Goal: Transaction & Acquisition: Subscribe to service/newsletter

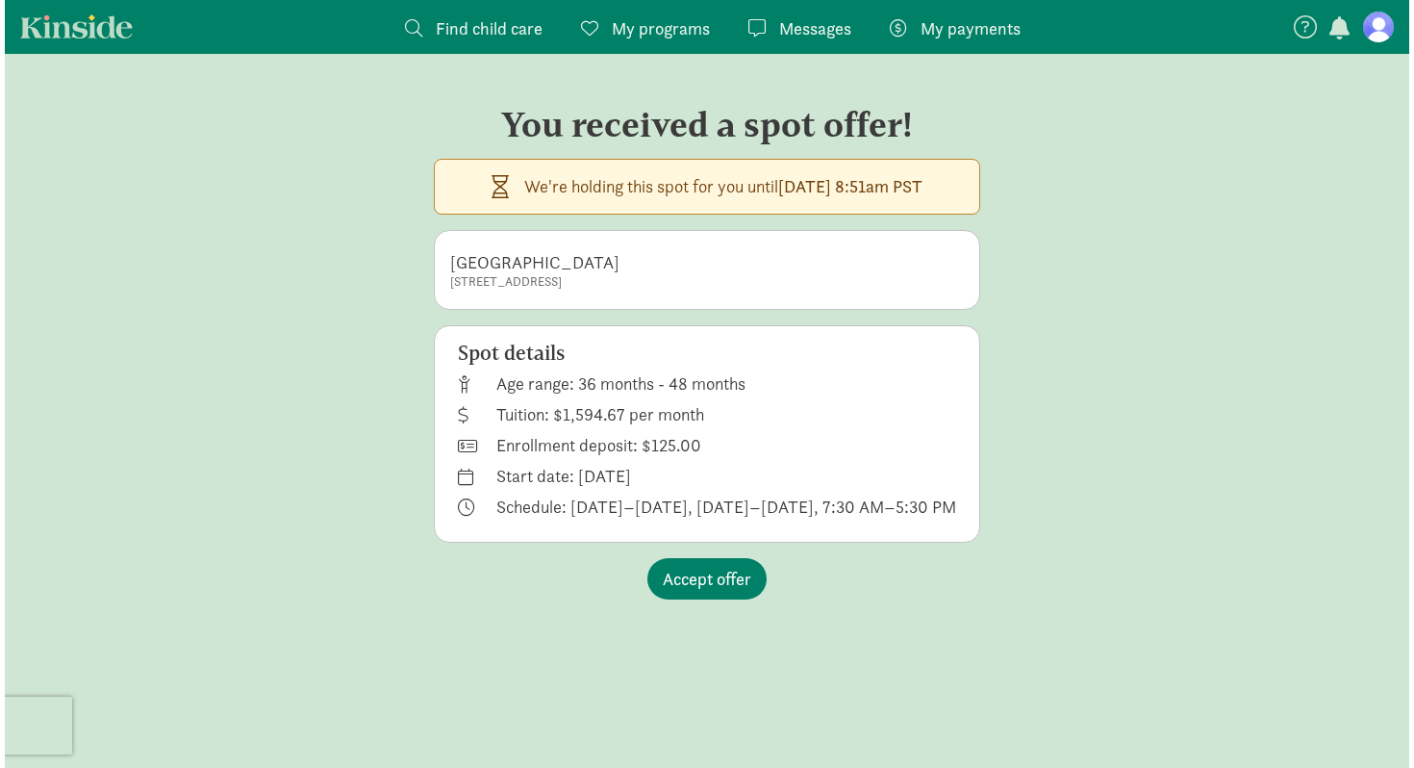
scroll to position [12, 0]
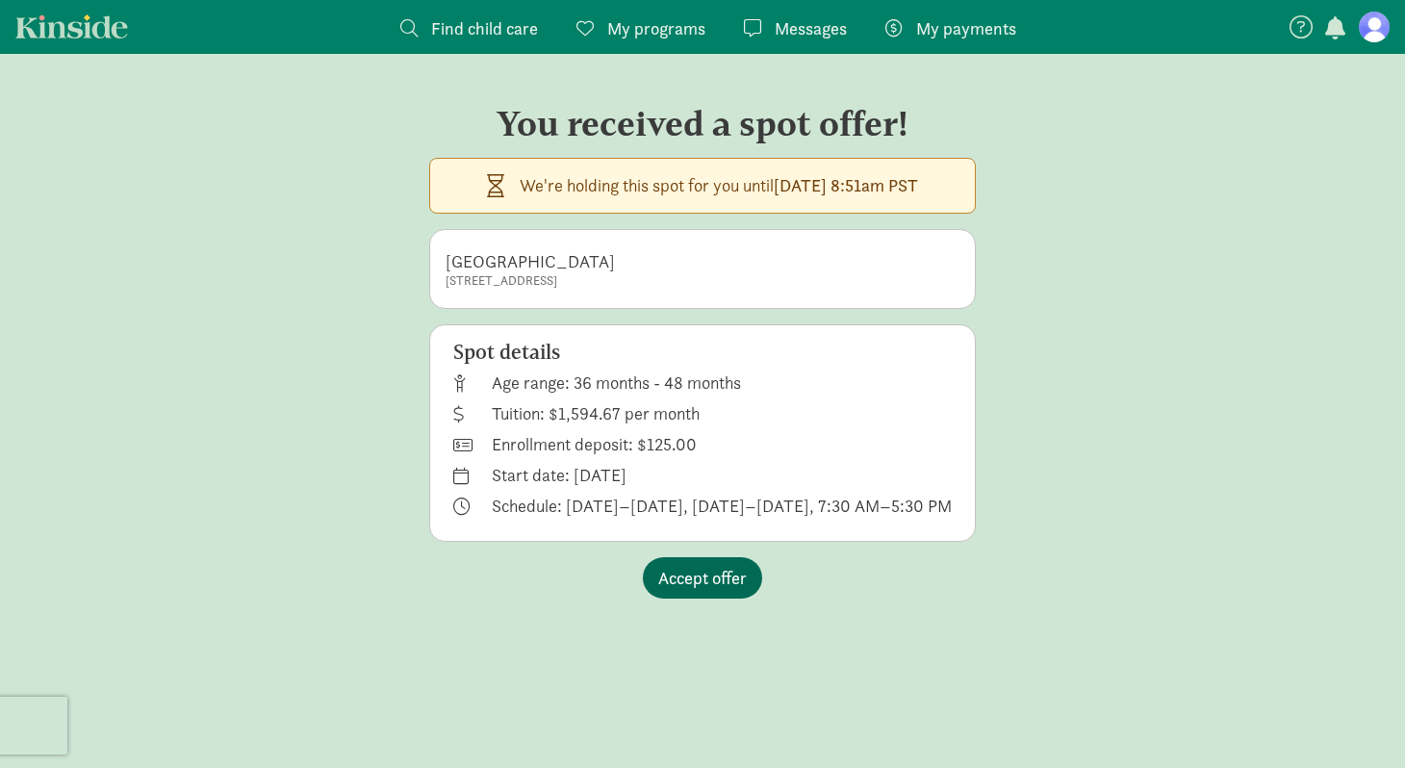
click at [710, 578] on span "Accept offer" at bounding box center [702, 578] width 89 height 26
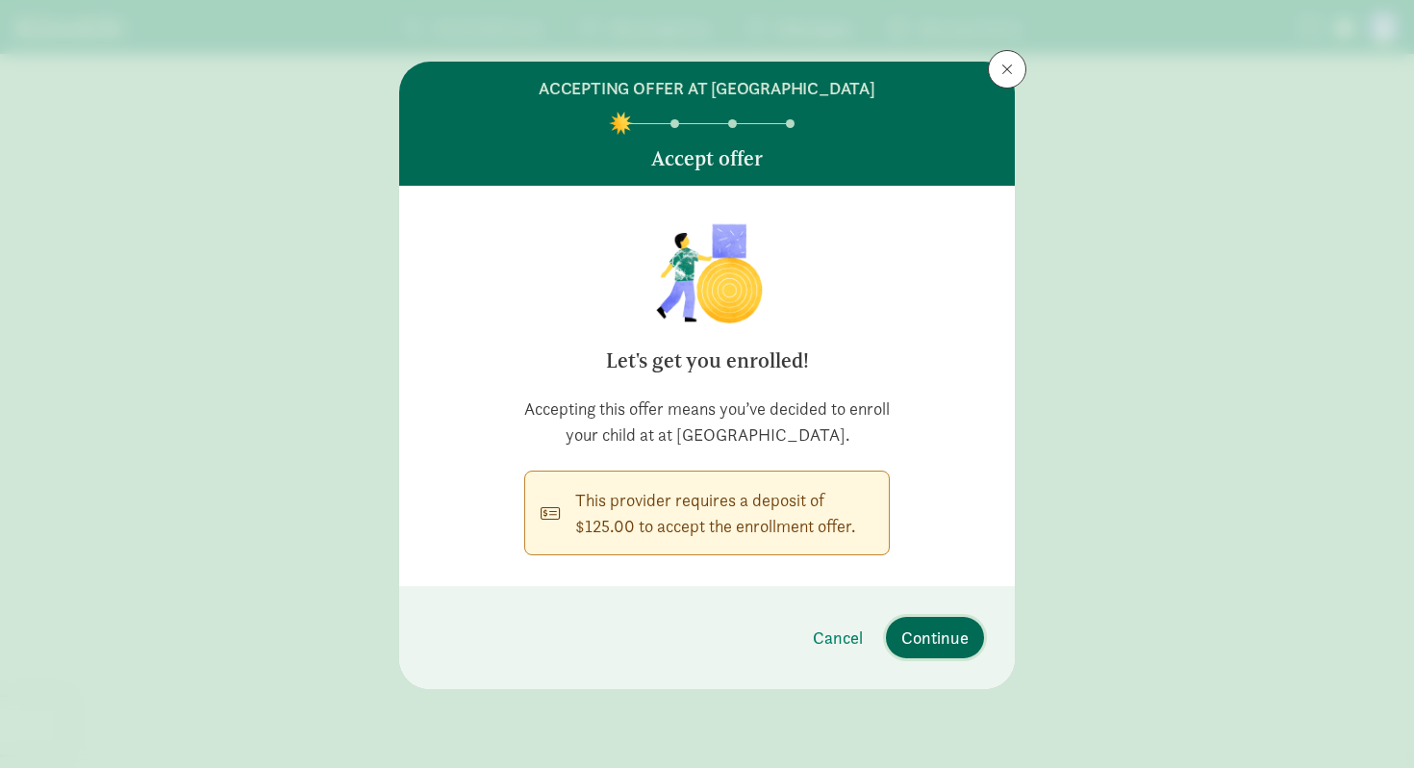
click at [923, 635] on span "Continue" at bounding box center [934, 637] width 67 height 26
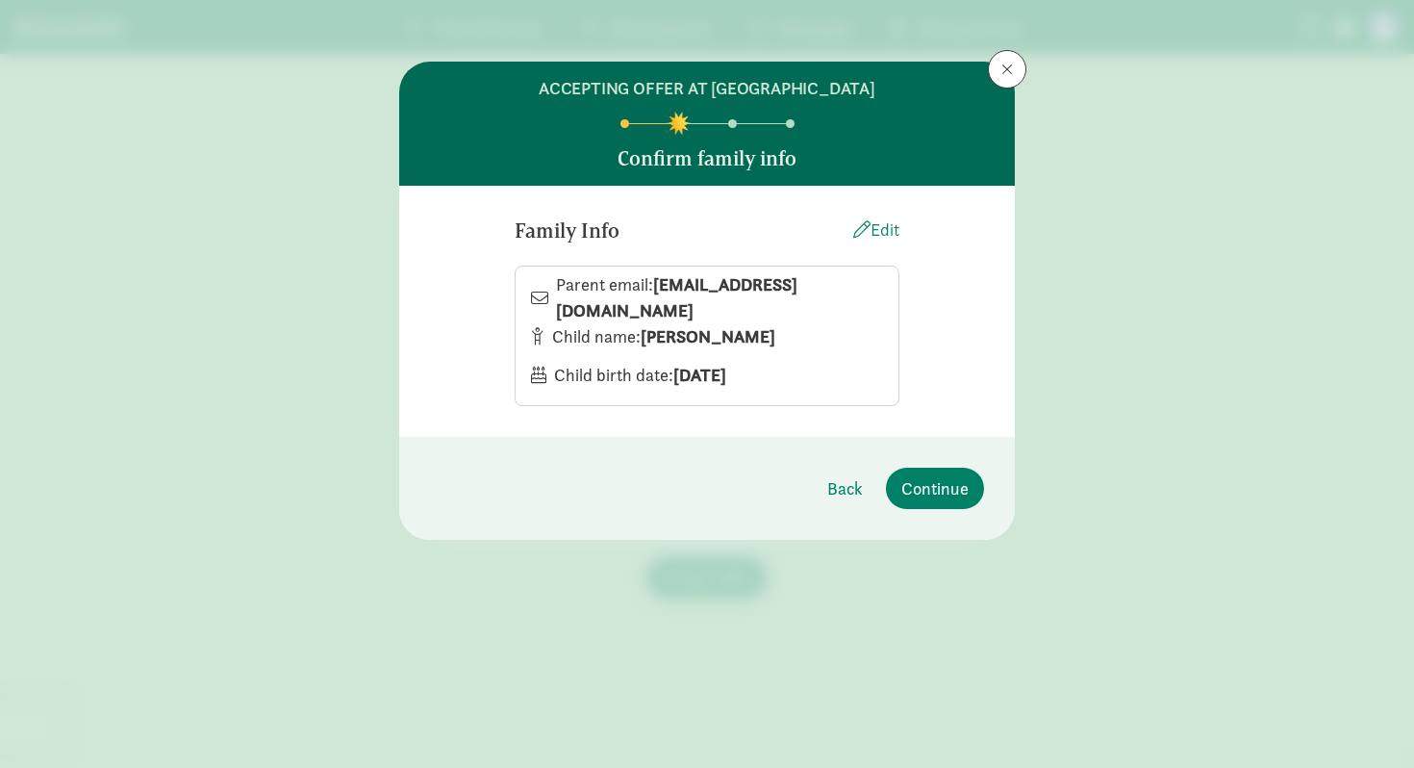
click at [874, 230] on div "Edit" at bounding box center [876, 229] width 46 height 26
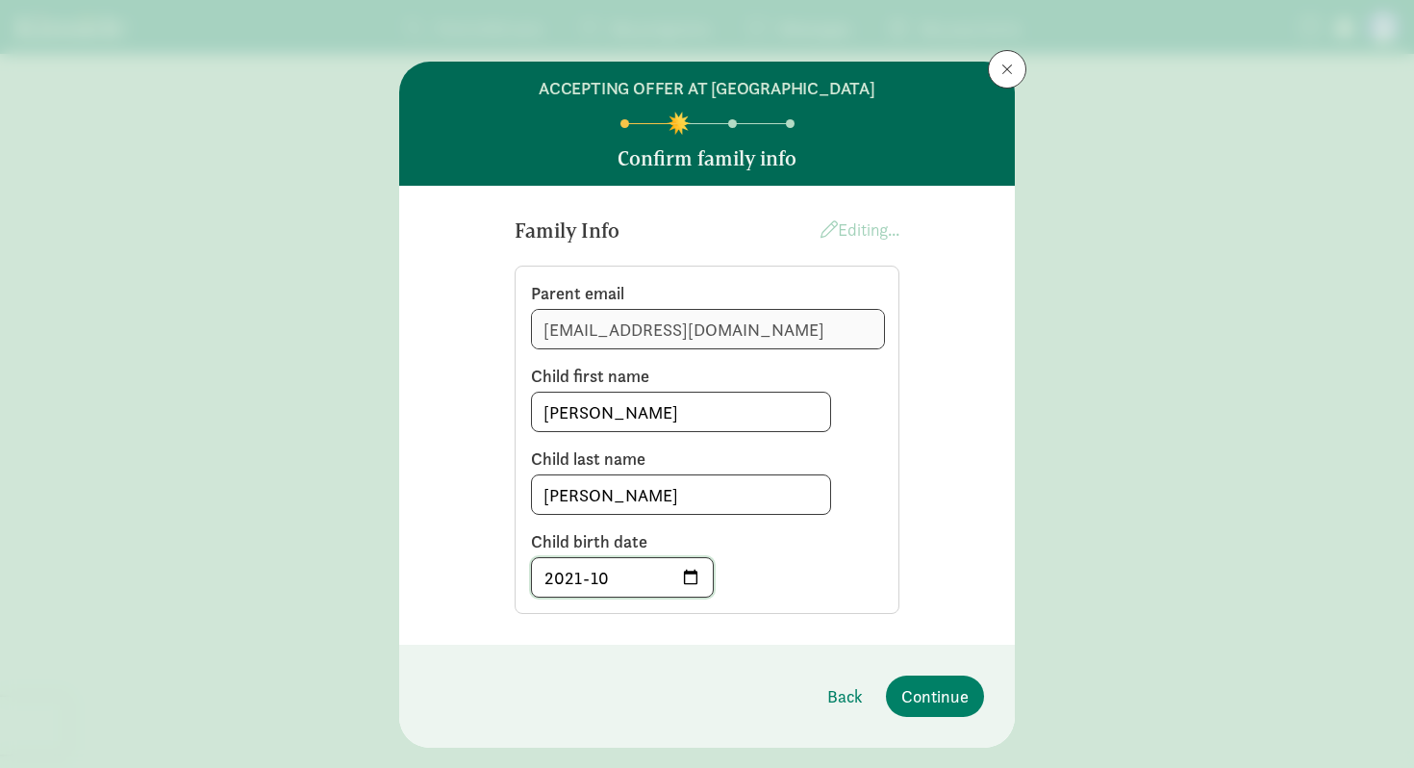
click at [606, 579] on input "2021-10" at bounding box center [622, 577] width 181 height 38
click at [532, 596] on div at bounding box center [532, 596] width 0 height 0
click at [696, 578] on input "2021-10" at bounding box center [622, 577] width 181 height 38
click at [583, 580] on input "2021-10" at bounding box center [622, 577] width 181 height 38
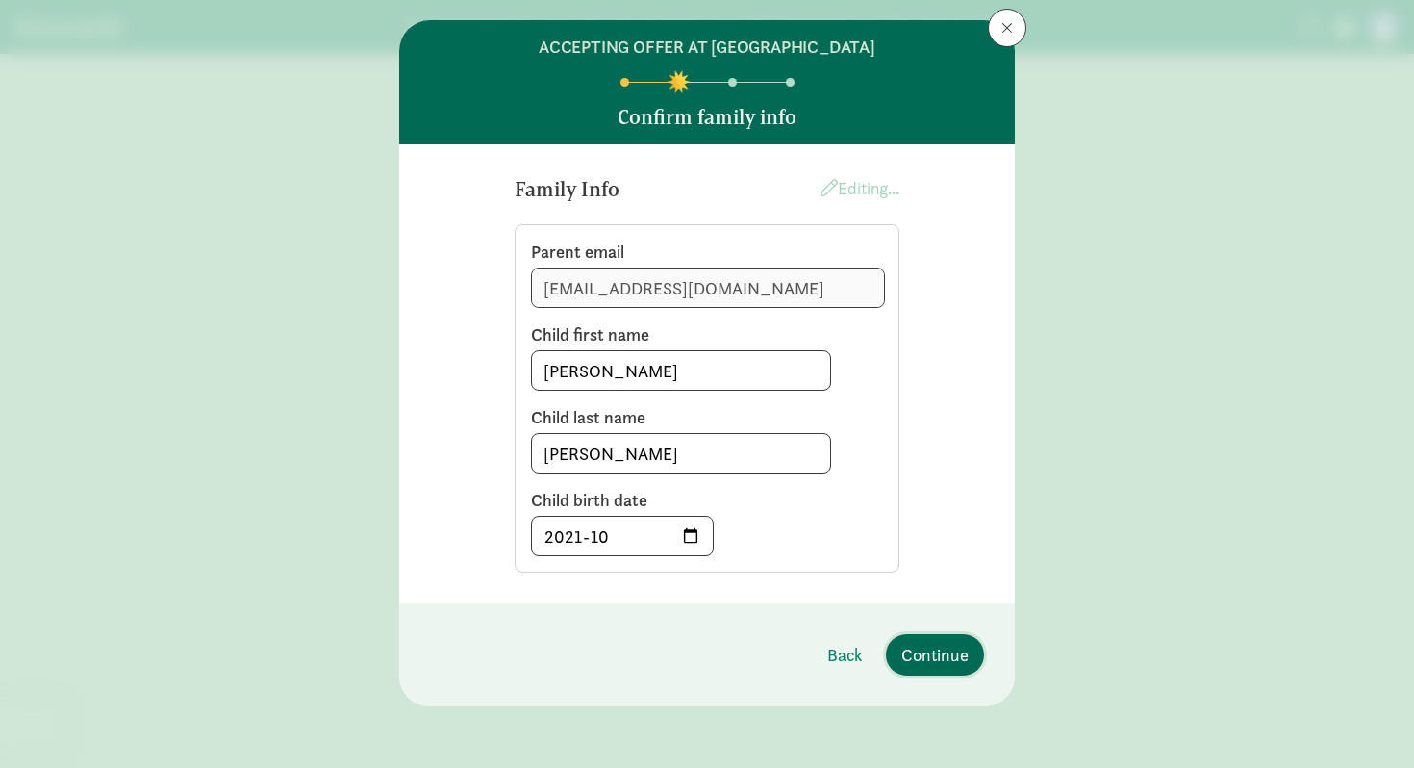
click at [925, 653] on span "Continue" at bounding box center [934, 655] width 67 height 26
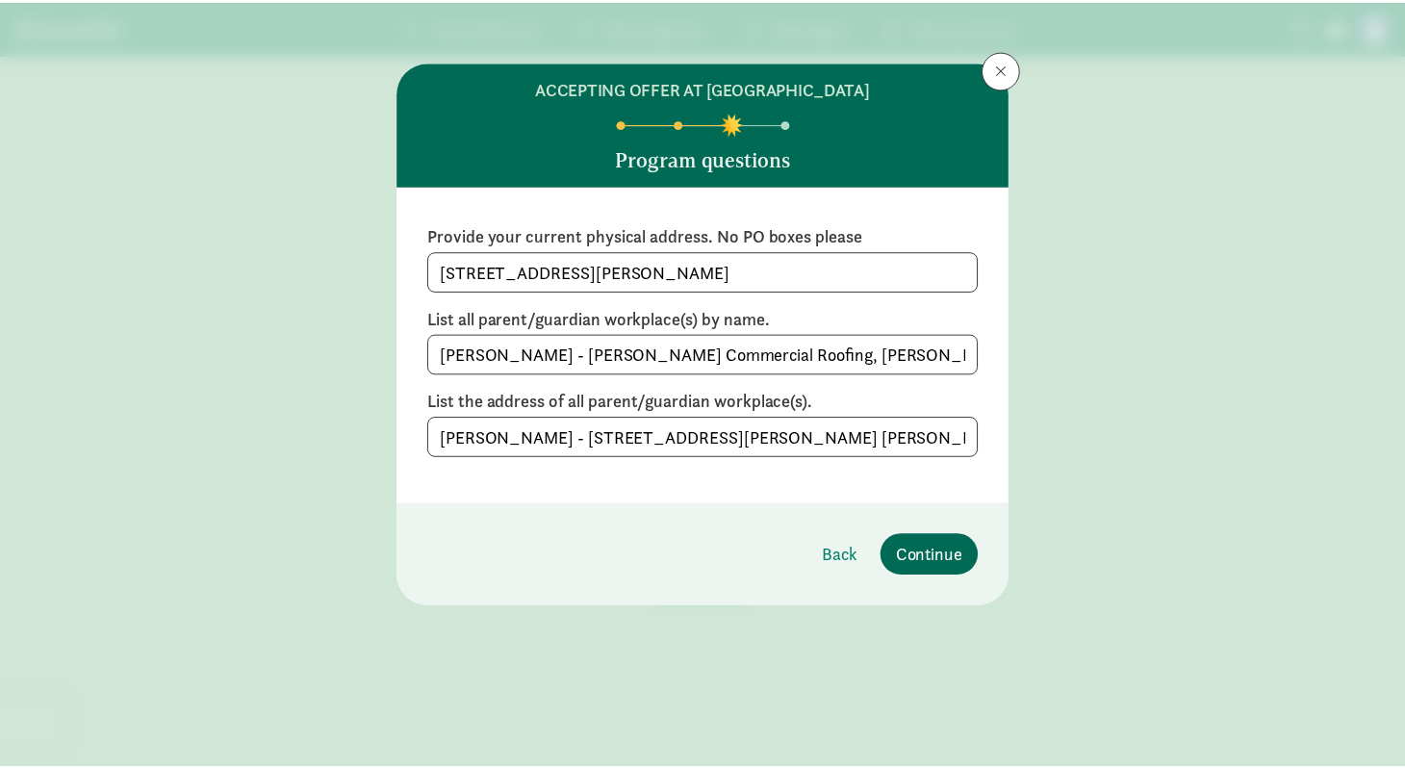
scroll to position [0, 0]
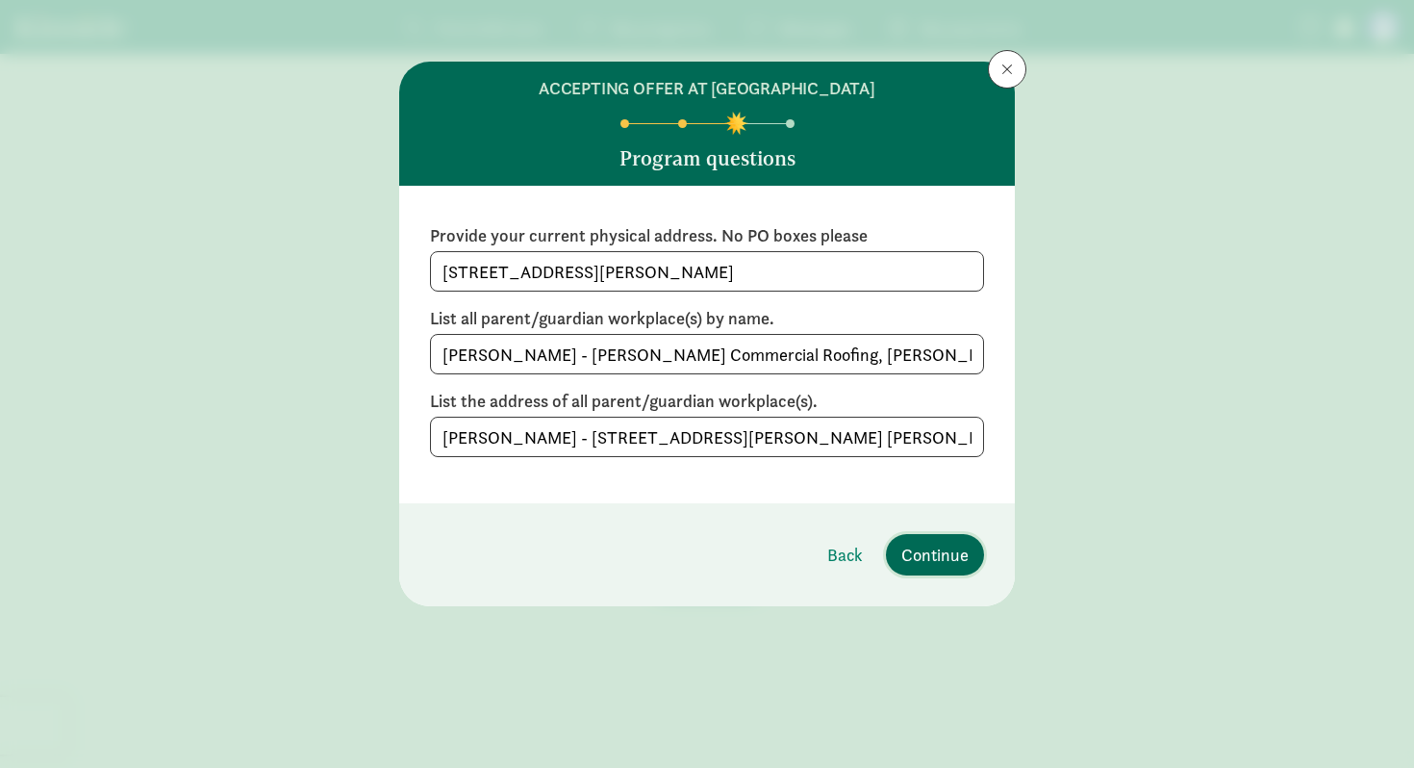
click at [917, 550] on span "Continue" at bounding box center [934, 555] width 67 height 26
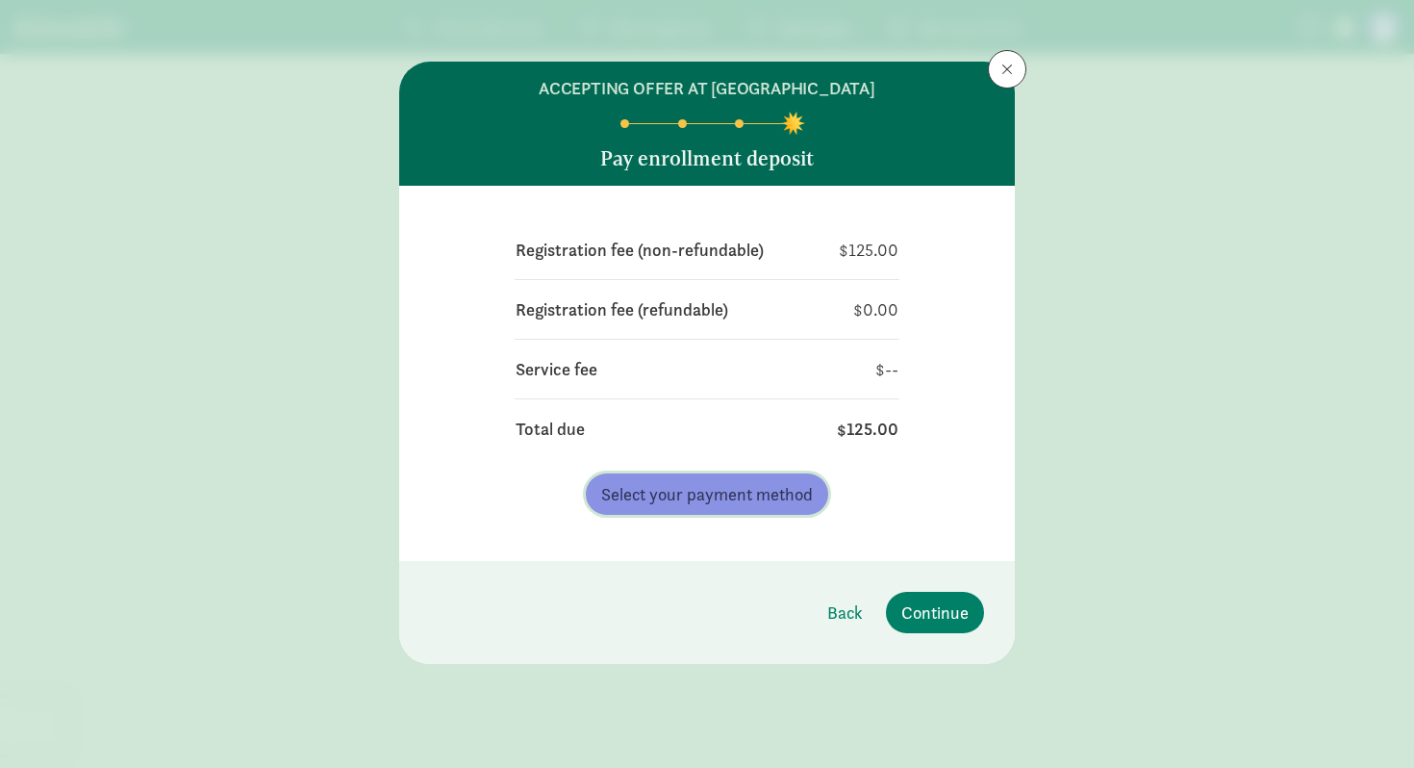
click at [729, 496] on span "Select your payment method" at bounding box center [707, 494] width 212 height 26
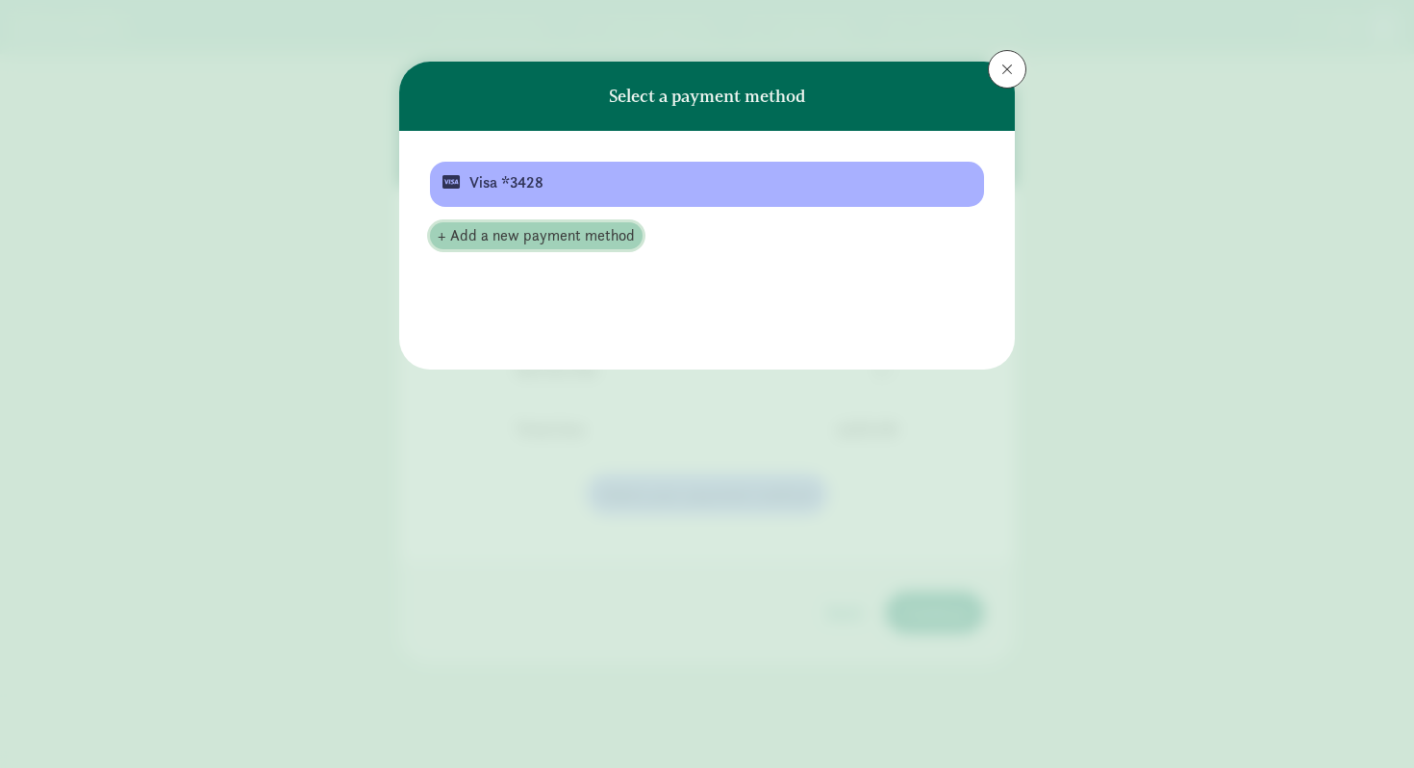
click at [551, 238] on span "+ Add a new payment method" at bounding box center [536, 235] width 197 height 23
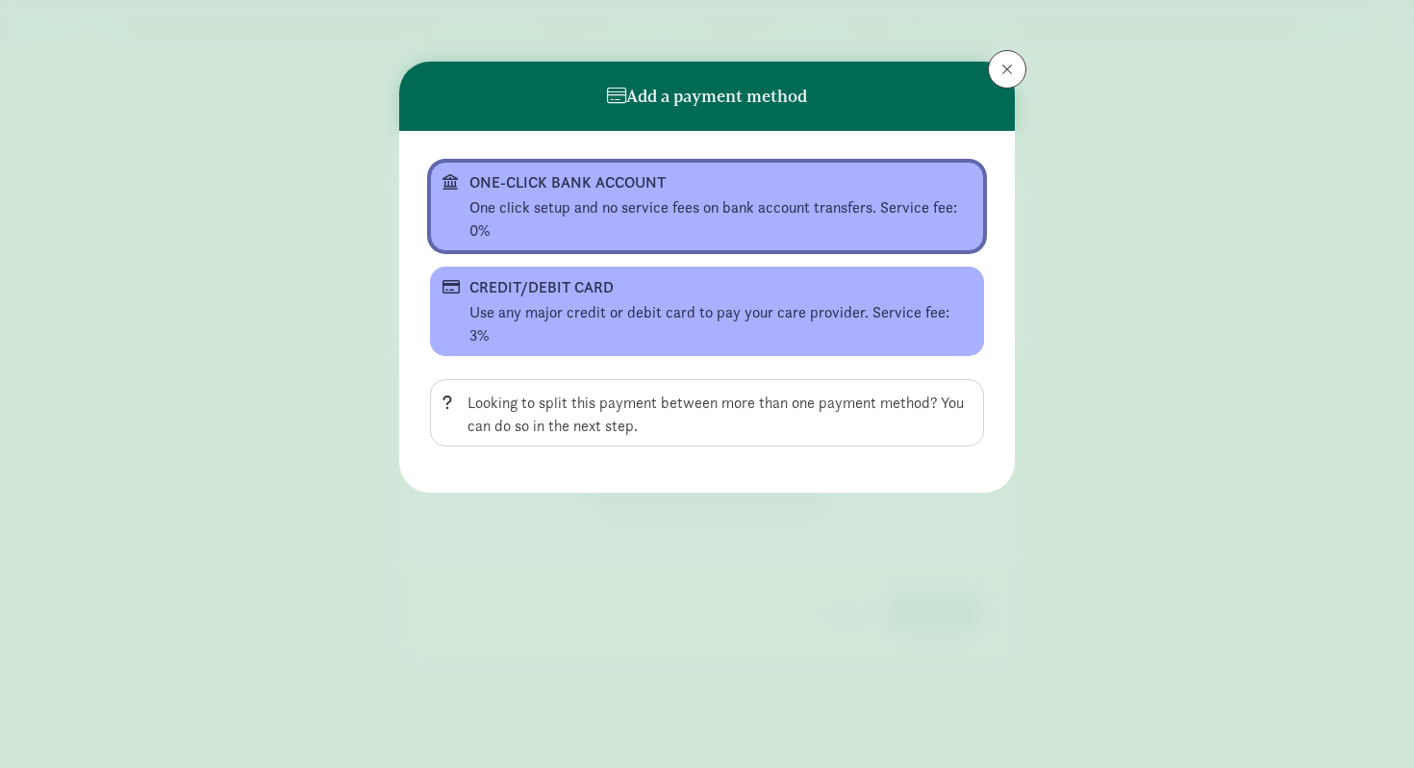
click at [559, 185] on div "ONE-CLICK BANK ACCOUNT" at bounding box center [704, 182] width 471 height 23
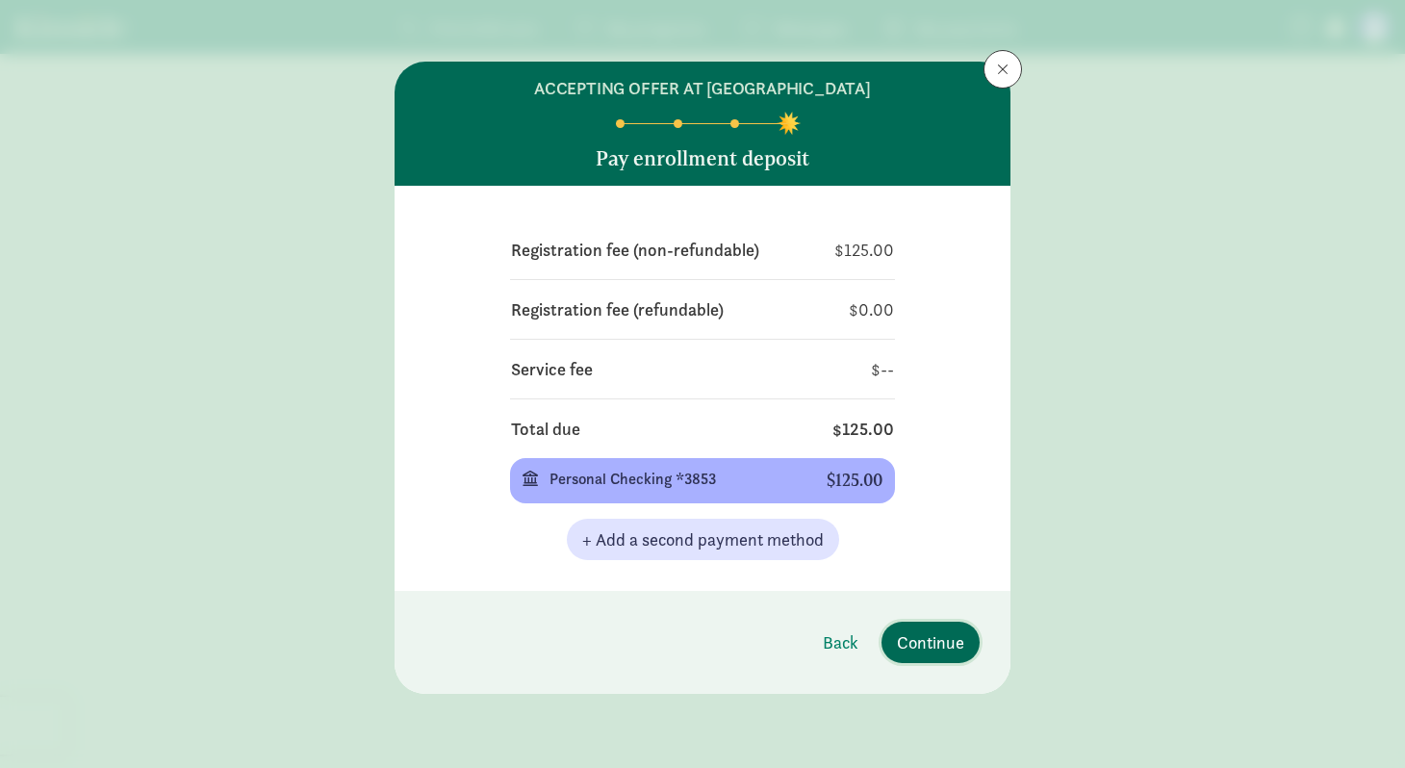
click at [933, 633] on span "Continue" at bounding box center [930, 642] width 67 height 26
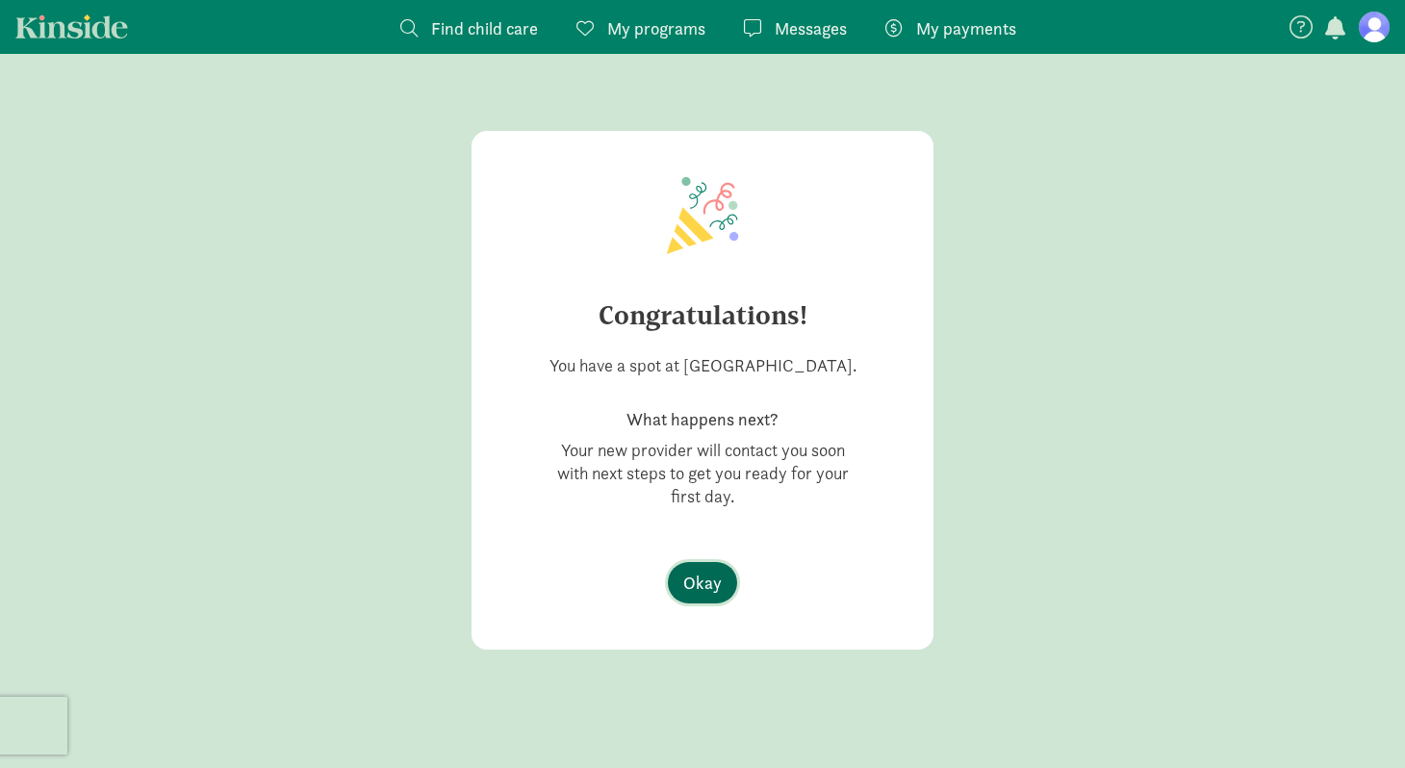
click at [695, 595] on span "Okay" at bounding box center [702, 583] width 38 height 26
